Goal: Task Accomplishment & Management: Complete application form

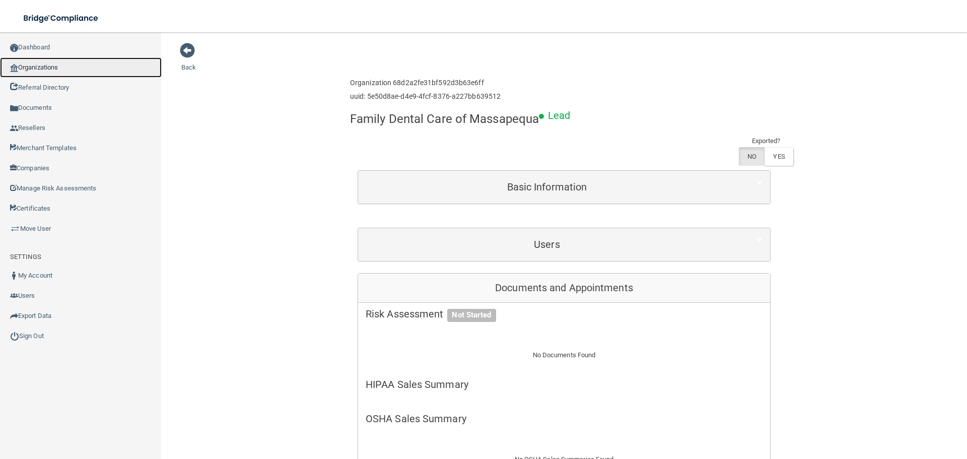
drag, startPoint x: 0, startPoint y: 0, endPoint x: 79, endPoint y: 74, distance: 108.0
click at [79, 74] on link "Organizations" at bounding box center [81, 67] width 162 height 20
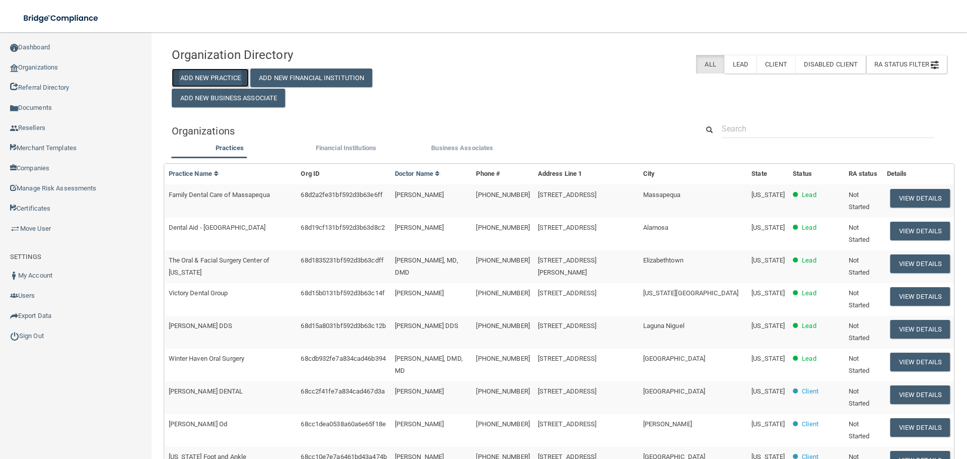
click at [223, 74] on button "Add New Practice" at bounding box center [211, 78] width 78 height 19
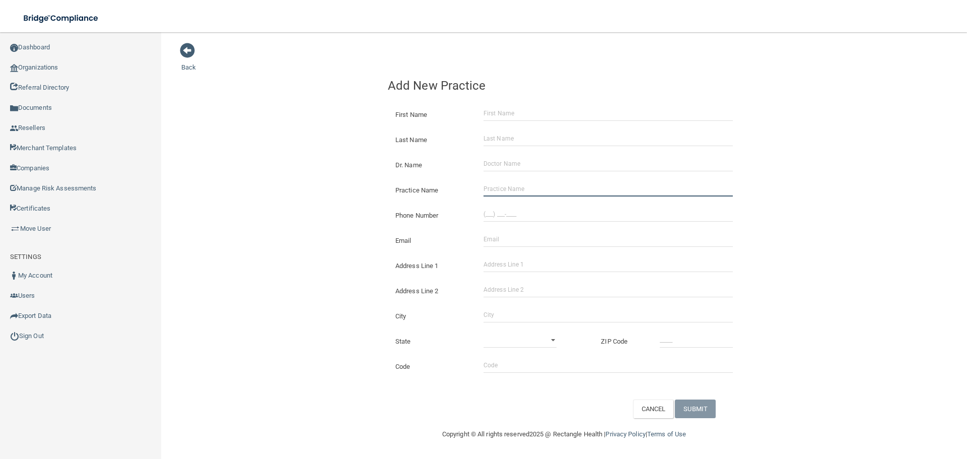
drag, startPoint x: 507, startPoint y: 187, endPoint x: 353, endPoint y: 199, distance: 154.6
click at [507, 187] on input "Practice Name" at bounding box center [608, 188] width 249 height 15
paste input "Siranli Dental Clarendon"
type input "Siranli Dental Clarendon"
click at [513, 241] on input "Email" at bounding box center [608, 239] width 249 height 15
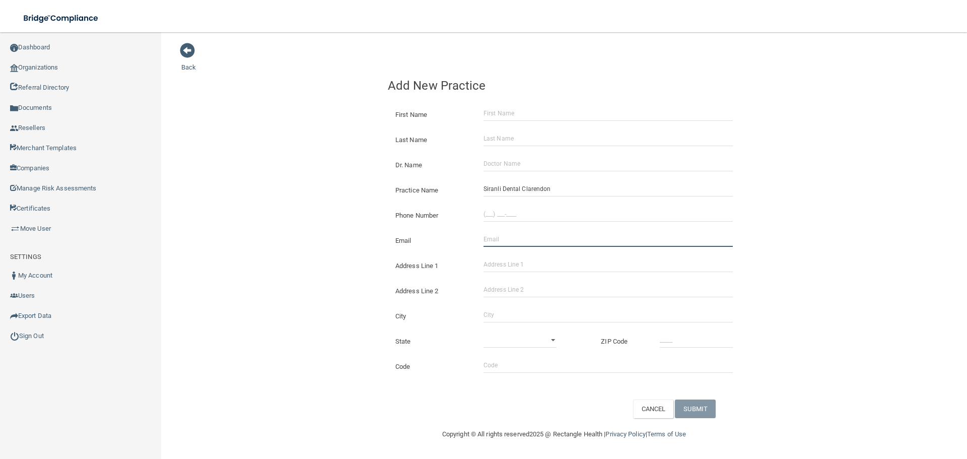
paste input "[EMAIL_ADDRESS][DOMAIN_NAME]"
type input "[EMAIL_ADDRESS][DOMAIN_NAME]"
click at [293, 225] on div "Back Add New Practice First Name Last Name Dr. Name Practice Name Siranli Denta…" at bounding box center [564, 230] width 766 height 376
click at [515, 167] on input "Dr. Name" at bounding box center [608, 163] width 249 height 15
paste input "[PERSON_NAME]"
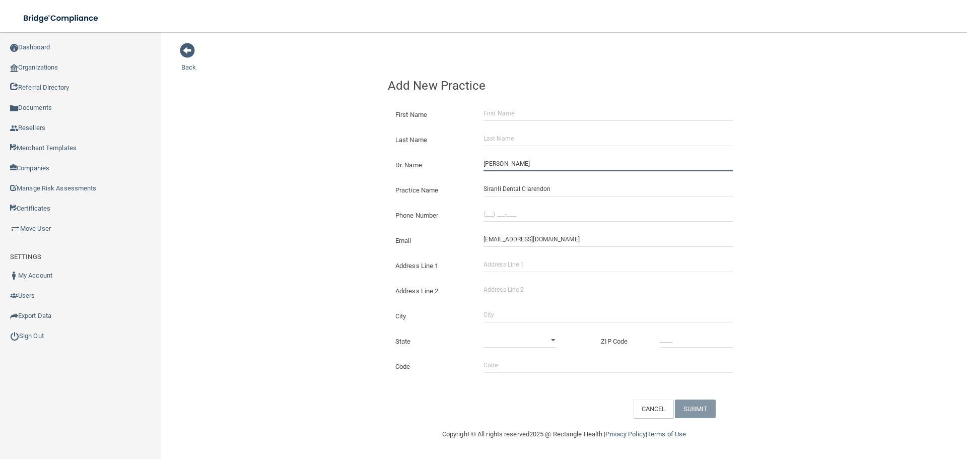
type input "[PERSON_NAME]"
click at [508, 116] on input "First Name" at bounding box center [608, 113] width 249 height 15
paste input "[PERSON_NAME]"
click at [509, 115] on input "[PERSON_NAME]" at bounding box center [608, 113] width 249 height 15
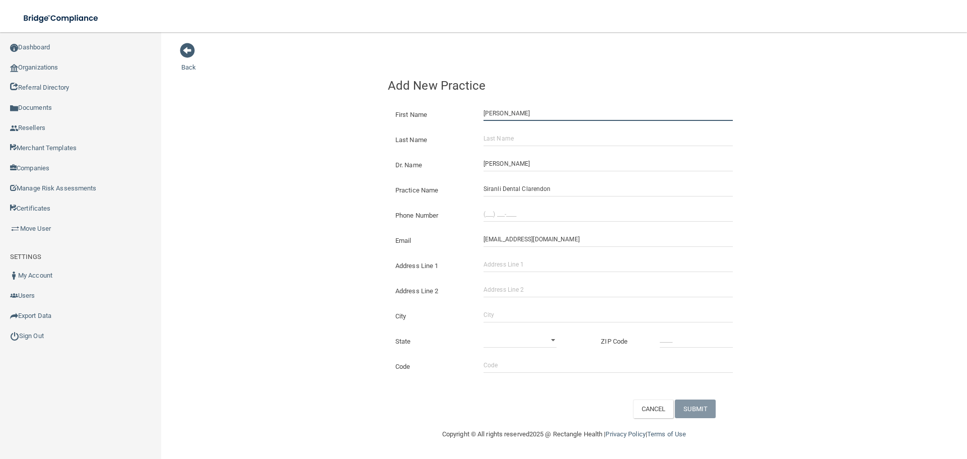
type input "[PERSON_NAME]"
paste input "[PERSON_NAME]"
drag, startPoint x: 512, startPoint y: 135, endPoint x: 470, endPoint y: 136, distance: 42.3
click at [512, 135] on input "[PERSON_NAME]" at bounding box center [608, 138] width 249 height 15
type input "[PERSON_NAME]"
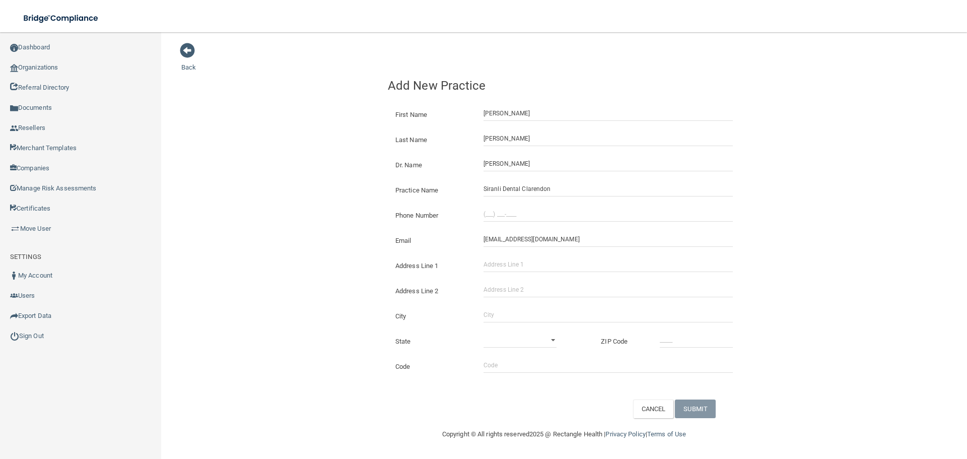
drag, startPoint x: 297, startPoint y: 120, endPoint x: 298, endPoint y: 143, distance: 22.7
click at [296, 121] on div "Back Add New Practice First Name [PERSON_NAME] Last Name [GEOGRAPHIC_DATA][PERS…" at bounding box center [564, 230] width 766 height 376
click at [510, 114] on input "[PERSON_NAME]" at bounding box center [608, 113] width 249 height 15
type input "Norah"
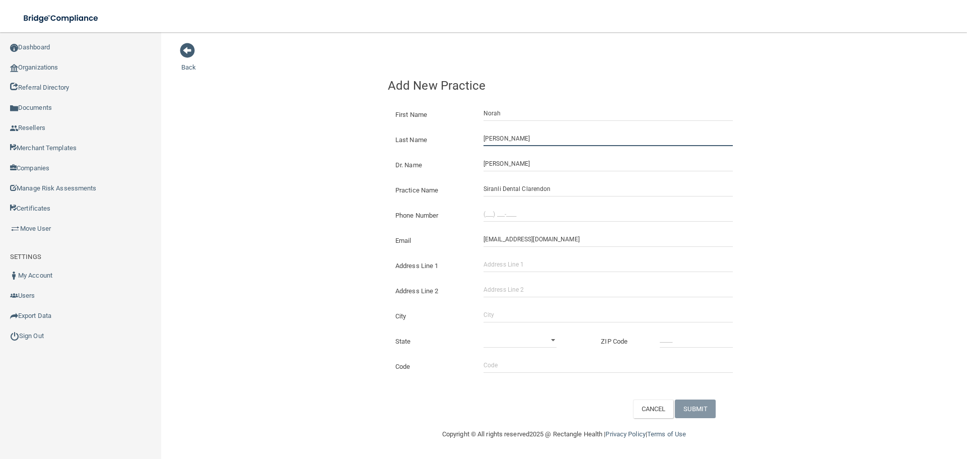
click at [510, 131] on input "[PERSON_NAME]" at bounding box center [608, 138] width 249 height 15
paste input "text"
type input "[PERSON_NAME]"
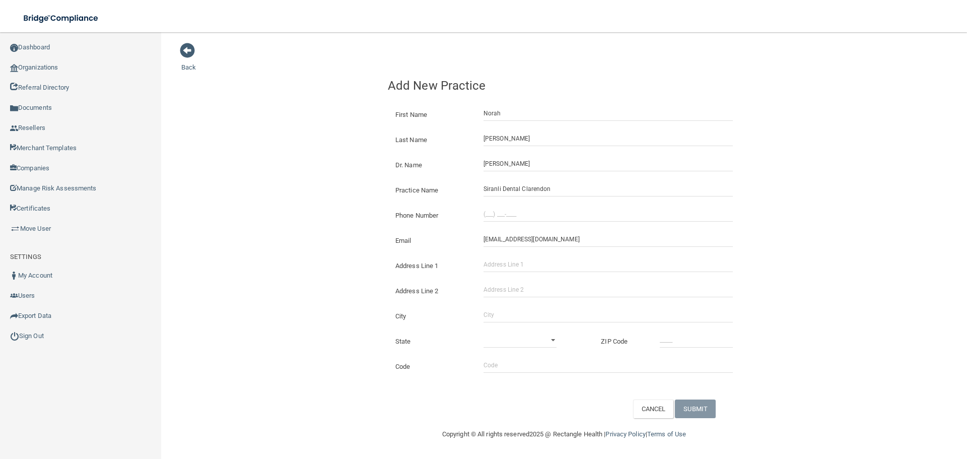
click at [309, 137] on div "Back Add New Practice First Name [PERSON_NAME] Last Name [PERSON_NAME] Dr. Name…" at bounding box center [564, 230] width 766 height 376
drag, startPoint x: 510, startPoint y: 222, endPoint x: 503, endPoint y: 222, distance: 7.6
click at [510, 222] on input "(___) ___-____" at bounding box center [608, 214] width 249 height 15
paste input "703) 889-7880"
type input "[PHONE_NUMBER]"
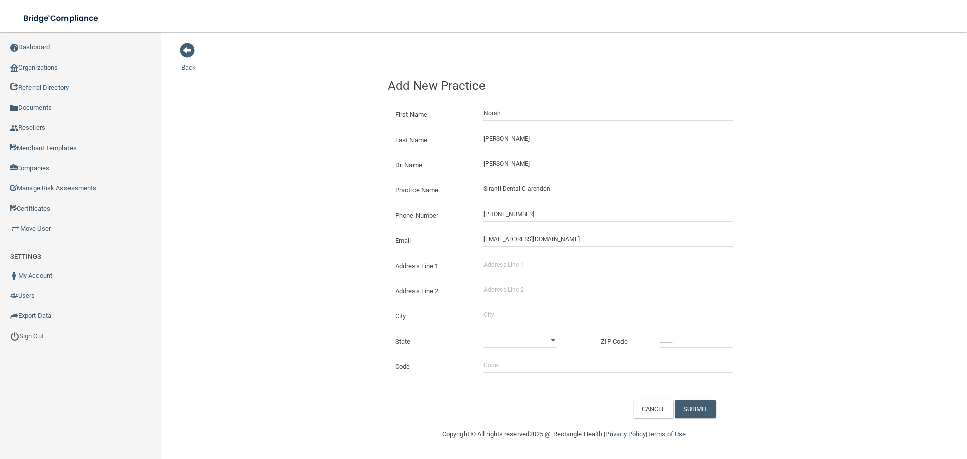
drag, startPoint x: 317, startPoint y: 205, endPoint x: 325, endPoint y: 205, distance: 8.6
click at [317, 205] on div "Back Add New Practice First Name [PERSON_NAME] Last Name [PERSON_NAME] Dr. Name…" at bounding box center [564, 230] width 766 height 376
drag, startPoint x: 536, startPoint y: 264, endPoint x: 525, endPoint y: 295, distance: 32.5
click at [536, 264] on input "Address Line 1" at bounding box center [608, 264] width 249 height 15
paste input "[STREET_ADDRESS]"
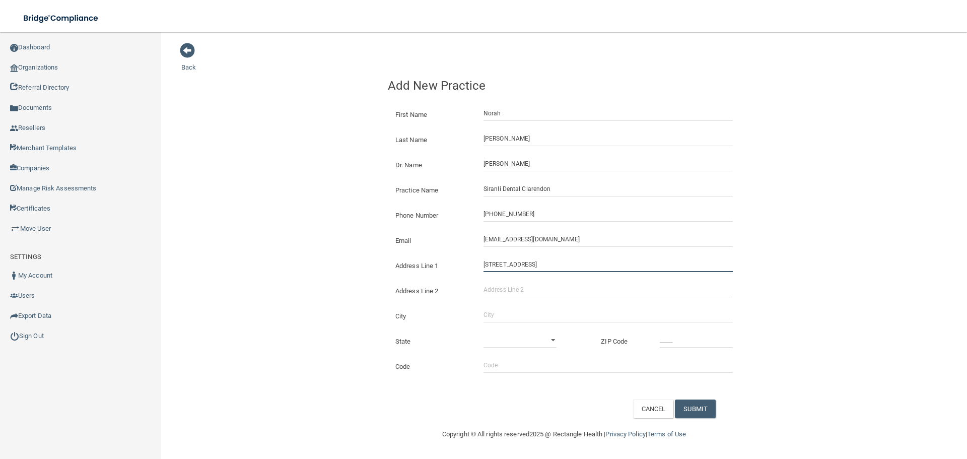
type input "[STREET_ADDRESS]"
click at [507, 314] on input "City" at bounding box center [608, 314] width 249 height 15
type input "[GEOGRAPHIC_DATA]"
click at [496, 342] on select "[US_STATE] [US_STATE] [US_STATE] [US_STATE] [US_STATE] [US_STATE] [US_STATE] [U…" at bounding box center [520, 340] width 73 height 15
select select "46"
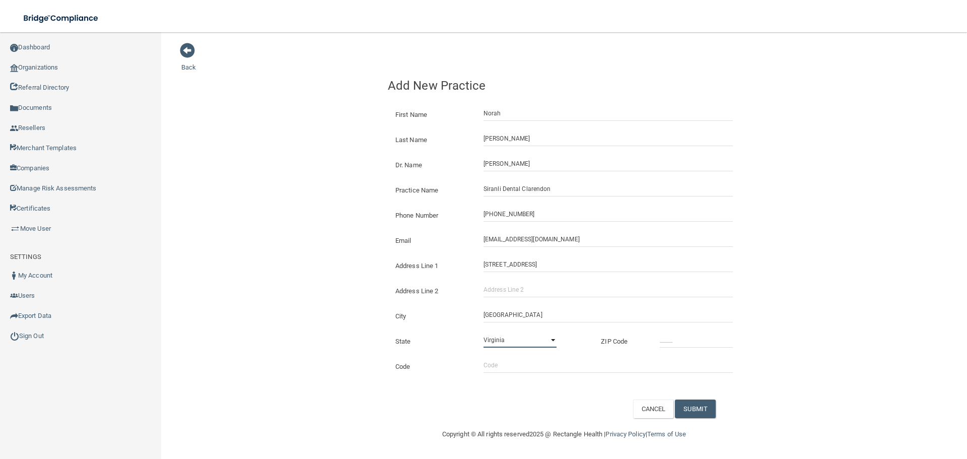
click at [484, 333] on select "[US_STATE] [US_STATE] [US_STATE] [US_STATE] [US_STATE] [US_STATE] [US_STATE] [U…" at bounding box center [520, 340] width 73 height 15
click at [702, 337] on input "_____" at bounding box center [696, 340] width 73 height 15
type input "22201"
click at [693, 421] on div "Copyright © All rights reserved 2025 @ Rectangle Health | Privacy Policy | Term…" at bounding box center [564, 434] width 368 height 32
click at [694, 417] on button "SUBMIT" at bounding box center [695, 409] width 41 height 19
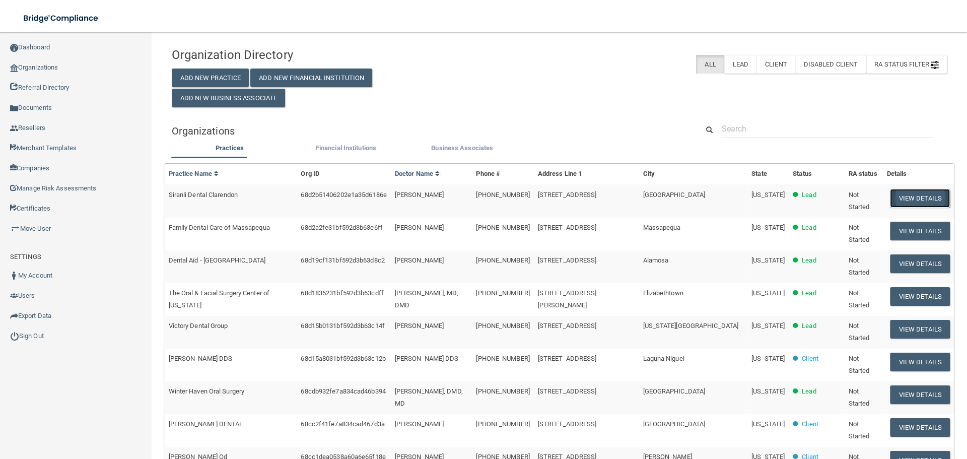
click at [908, 199] on button "View Details" at bounding box center [920, 198] width 59 height 19
